Goal: Task Accomplishment & Management: Complete application form

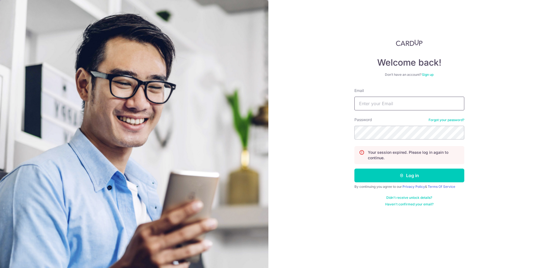
click at [389, 101] on input "Email" at bounding box center [410, 104] width 110 height 14
type input "[DOMAIN_NAME][EMAIL_ADDRESS][DOMAIN_NAME]"
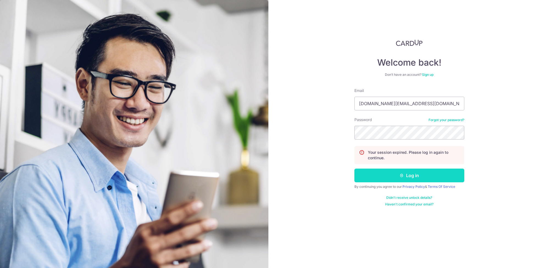
click at [412, 178] on button "Log in" at bounding box center [410, 176] width 110 height 14
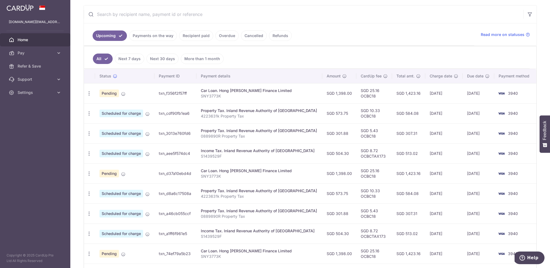
scroll to position [110, 0]
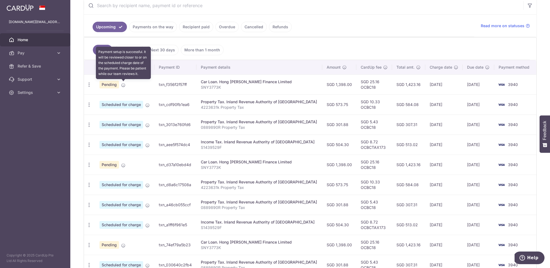
click at [124, 83] on icon at bounding box center [123, 85] width 4 height 4
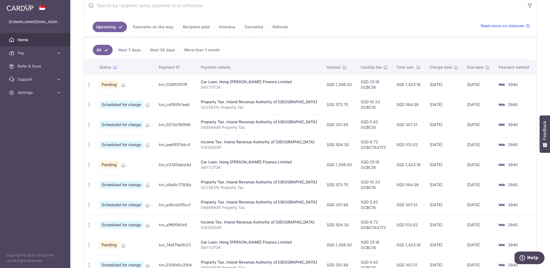
click at [117, 84] on span "Pending" at bounding box center [110, 85] width 20 height 8
click at [104, 85] on span "Pending" at bounding box center [110, 85] width 20 height 8
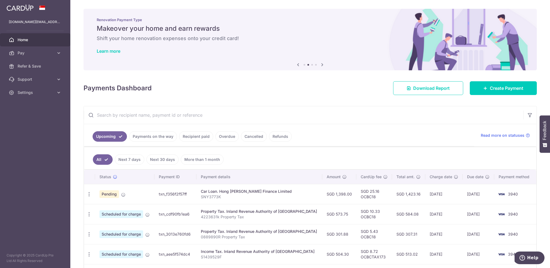
scroll to position [0, 0]
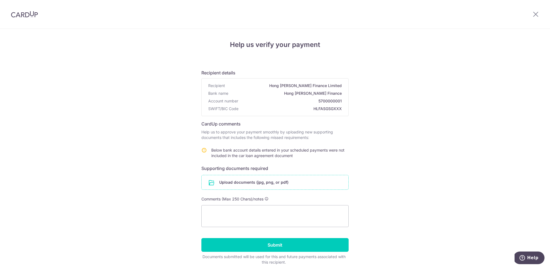
click at [256, 184] on input "file" at bounding box center [275, 182] width 147 height 14
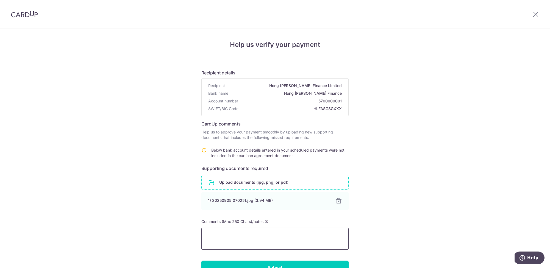
click at [226, 233] on textarea at bounding box center [274, 239] width 147 height 22
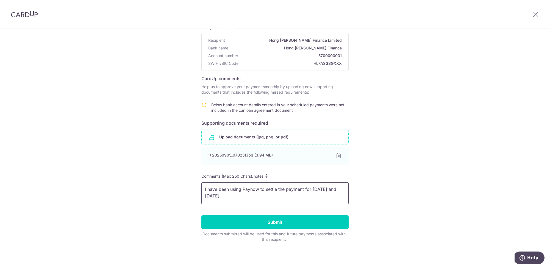
scroll to position [45, 0]
type textarea "I have been using Paynow to settle the payment for 9.7.25 and 9.8.24."
click at [279, 227] on input "Submit" at bounding box center [274, 223] width 147 height 14
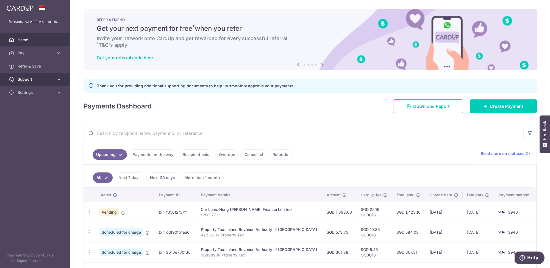
click at [36, 80] on span "Support" at bounding box center [36, 79] width 36 height 5
click at [31, 125] on span "Settings" at bounding box center [36, 125] width 36 height 5
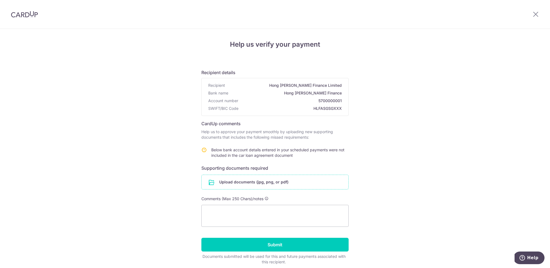
scroll to position [1, 0]
click at [249, 183] on input "file" at bounding box center [275, 182] width 147 height 14
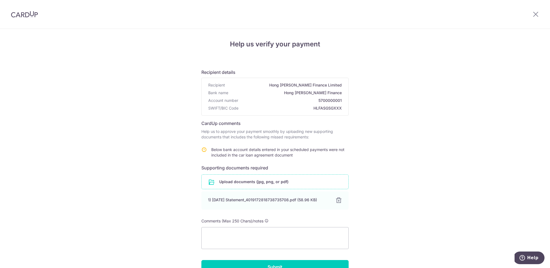
click at [252, 182] on input "file" at bounding box center [275, 182] width 147 height 14
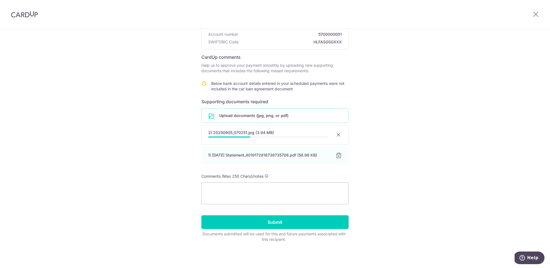
scroll to position [67, 0]
click at [229, 193] on textarea at bounding box center [274, 194] width 147 height 22
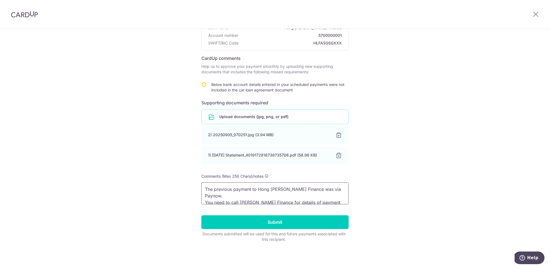
scroll to position [1, 0]
type textarea "The previous payment to Hong Leong Finance was via Paynow. You need to call Hon…"
click at [300, 224] on input "Submit" at bounding box center [274, 223] width 147 height 14
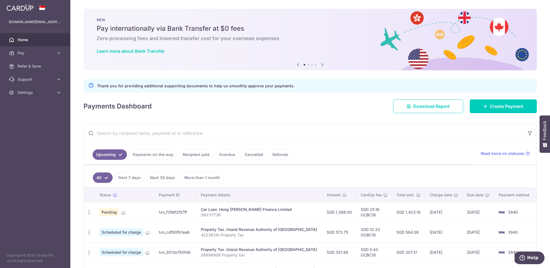
click at [32, 40] on span "Home" at bounding box center [36, 39] width 36 height 5
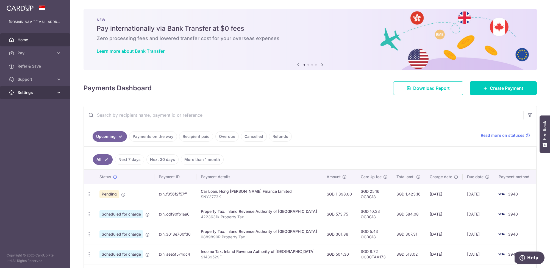
click at [20, 90] on link "Settings" at bounding box center [35, 92] width 70 height 13
click at [30, 119] on span "Logout" at bounding box center [36, 118] width 36 height 5
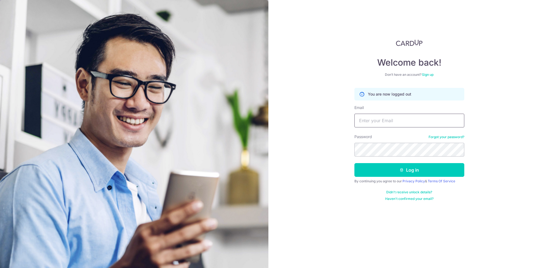
click at [382, 119] on input "Email" at bounding box center [410, 121] width 110 height 14
type input "drtanchinhwee@gmail.com"
click at [402, 170] on icon "submit" at bounding box center [402, 170] width 4 height 4
